Goal: Information Seeking & Learning: Learn about a topic

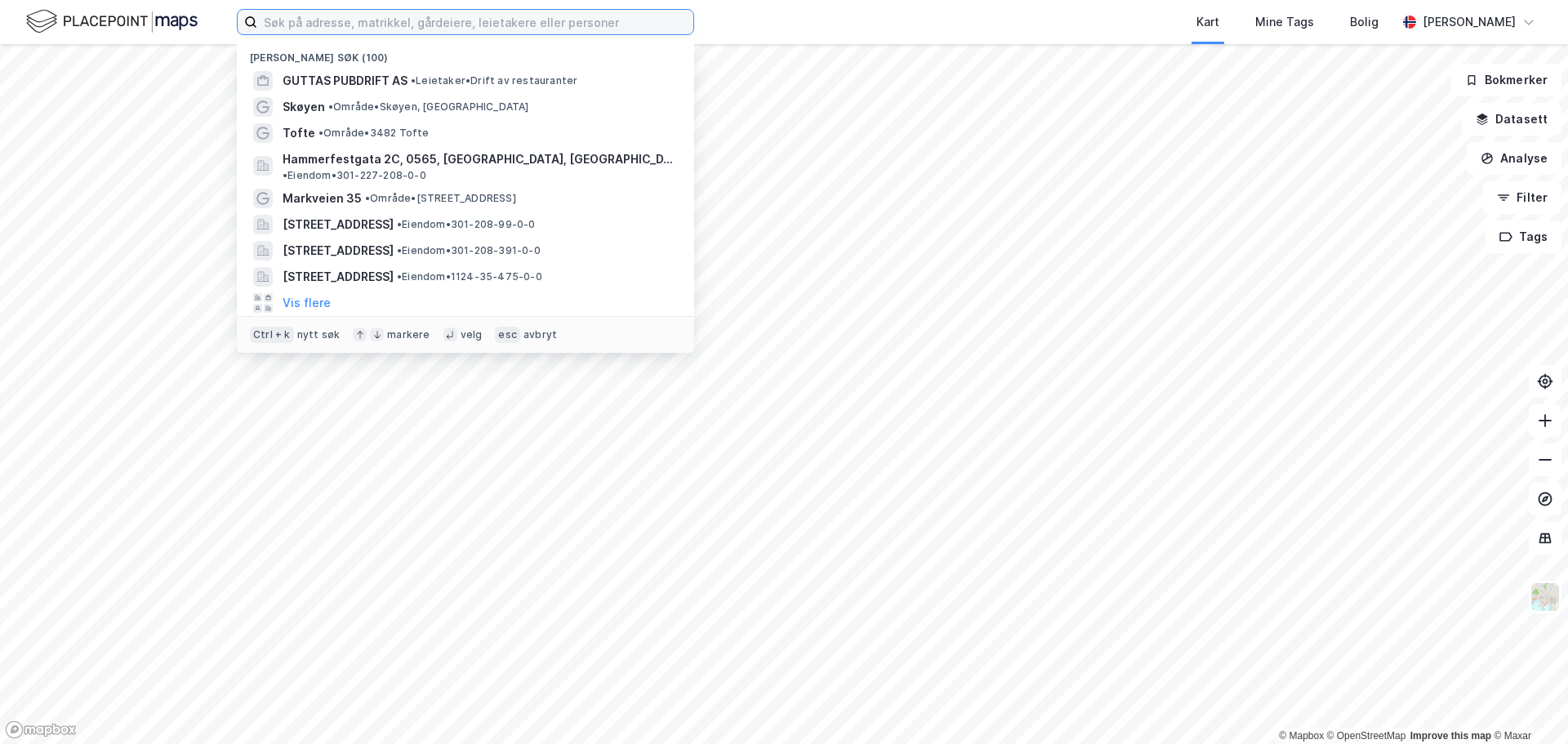
click at [374, 23] on input at bounding box center [475, 22] width 436 height 25
paste input "[STREET_ADDRESS]"
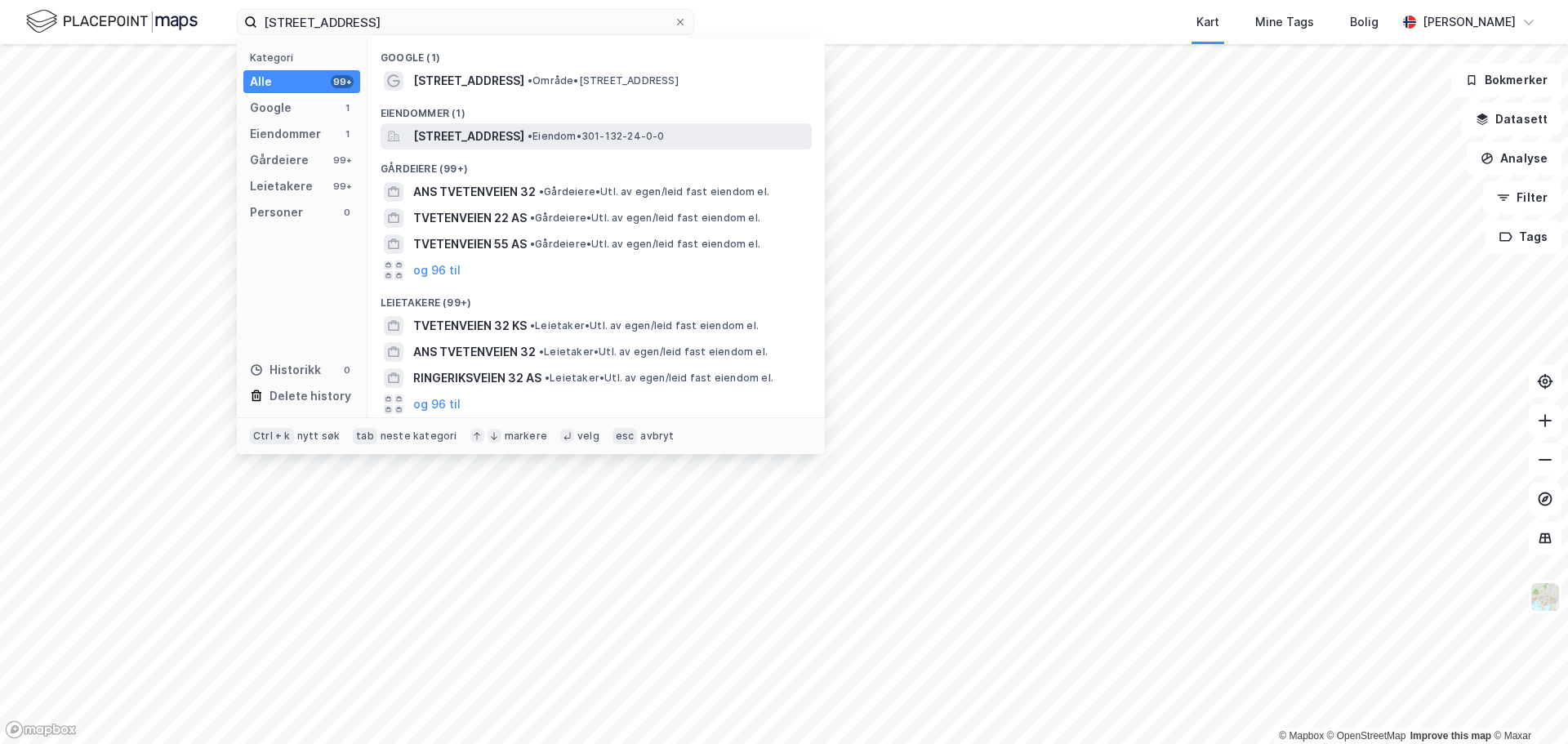
click at [495, 130] on span "[STREET_ADDRESS]" at bounding box center [468, 136] width 111 height 20
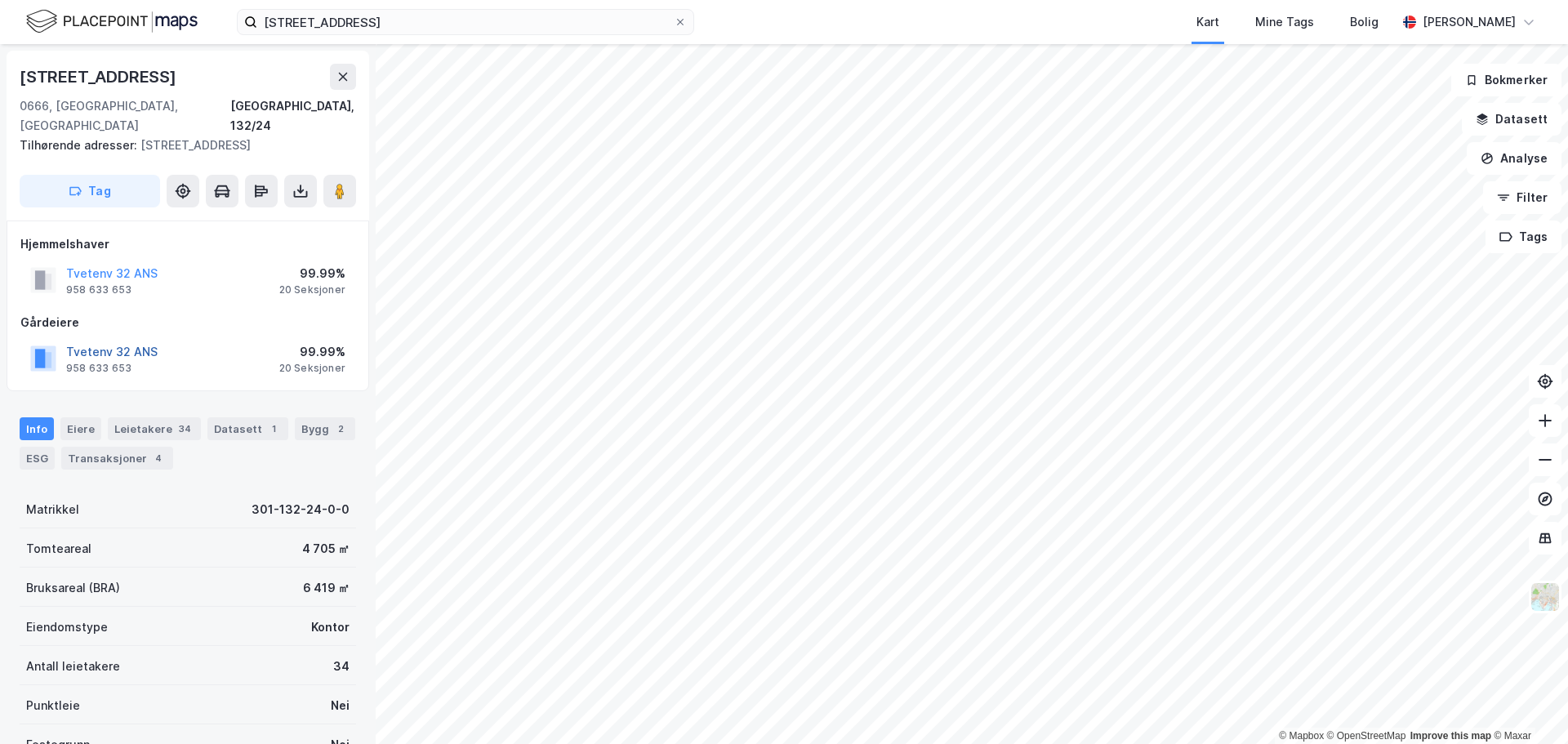
click at [0, 0] on button "Tvetenv 32 ANS" at bounding box center [0, 0] width 0 height 0
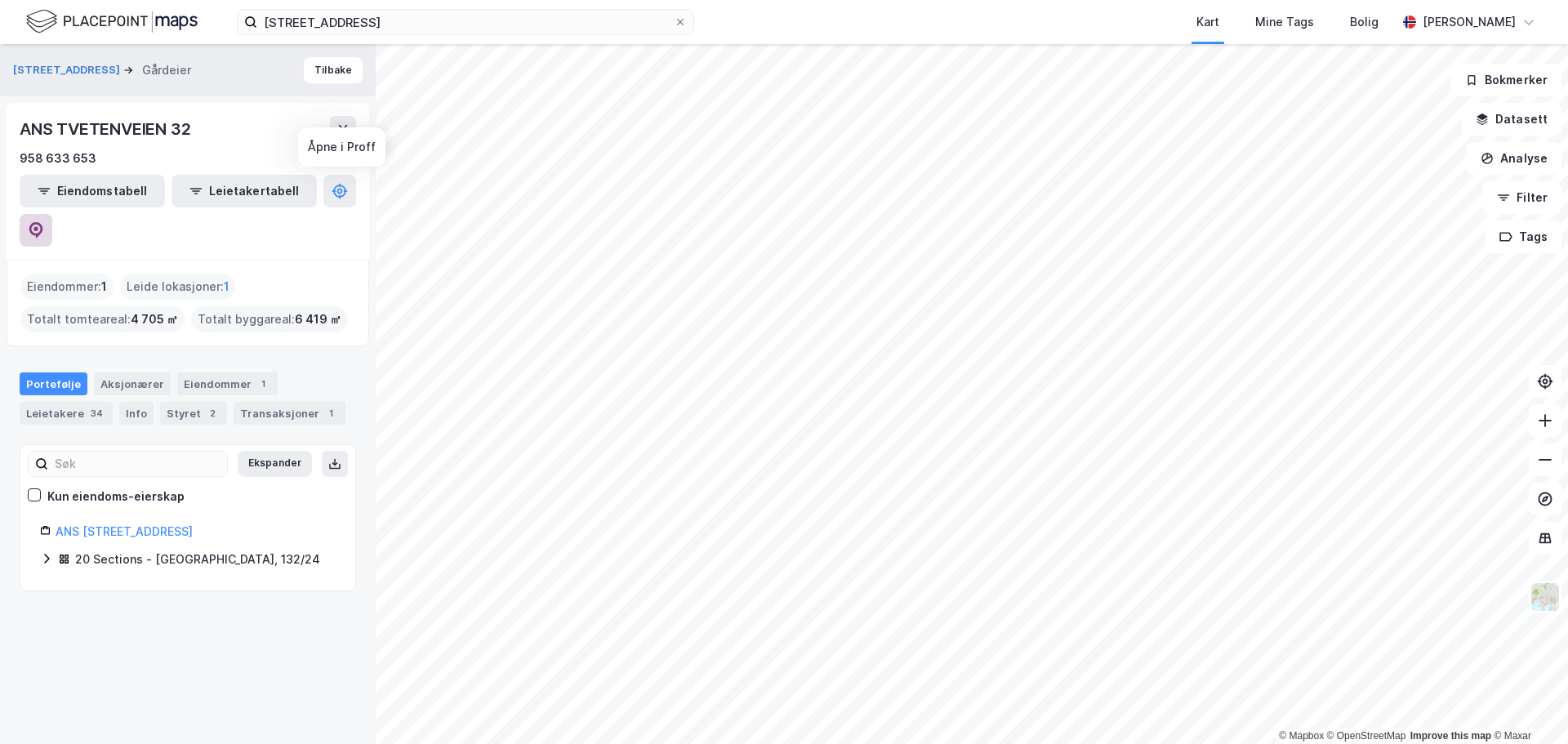
click at [52, 214] on button at bounding box center [36, 230] width 33 height 33
click at [297, 14] on input "[STREET_ADDRESS]" at bounding box center [465, 22] width 416 height 25
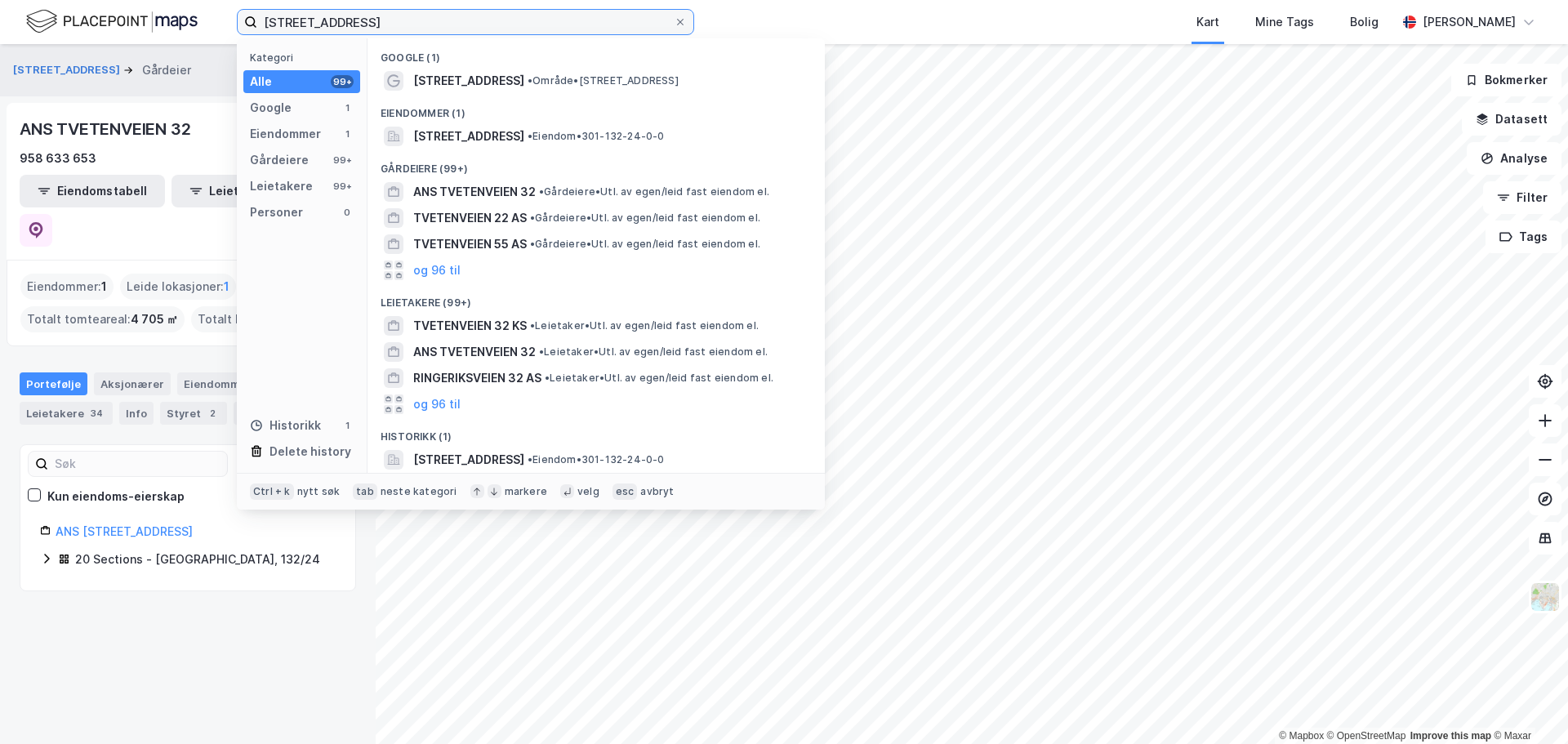
click at [297, 14] on input "[STREET_ADDRESS]" at bounding box center [465, 22] width 416 height 25
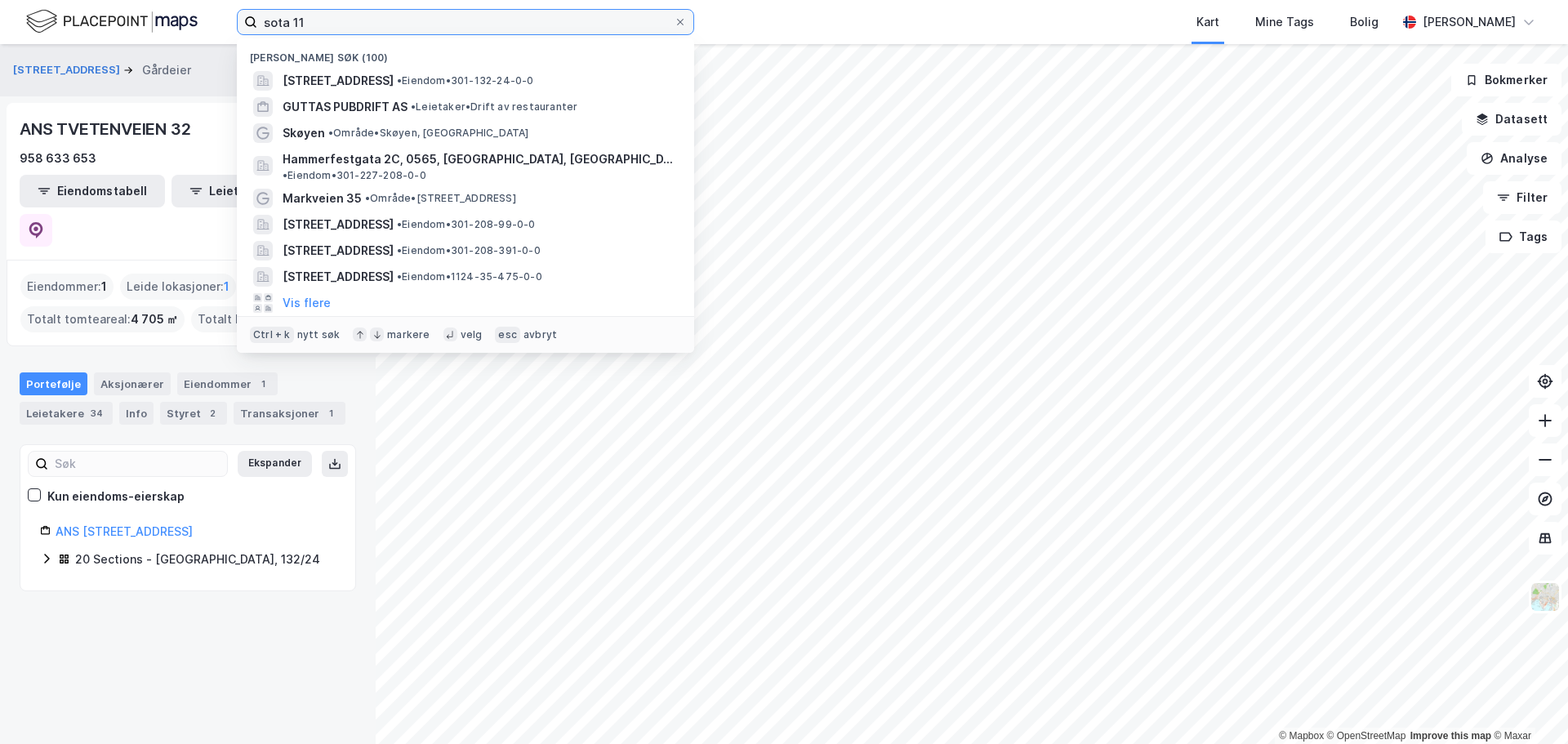
type input "sota 11"
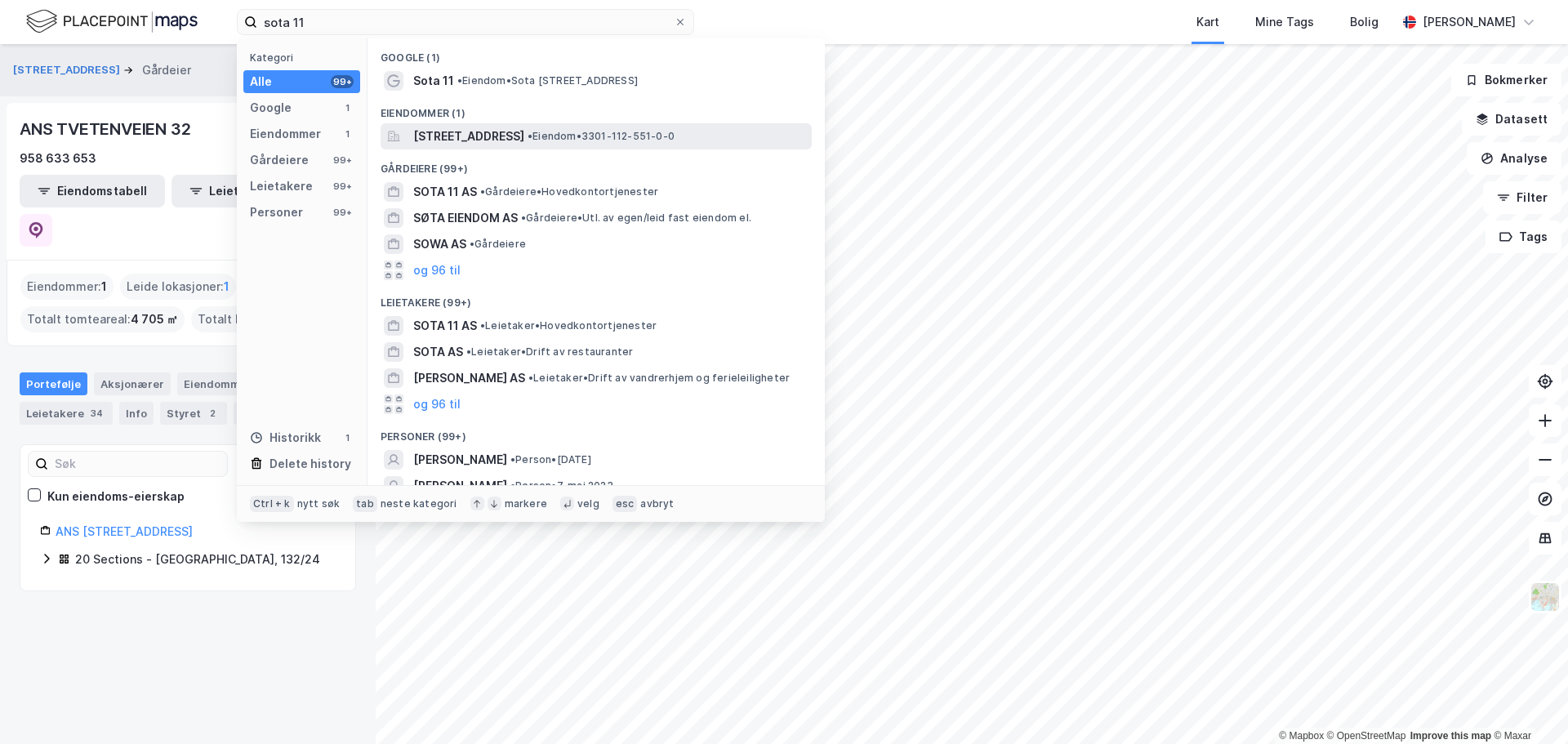
click at [508, 140] on span "[STREET_ADDRESS]" at bounding box center [468, 136] width 111 height 20
